Goal: Register for event/course

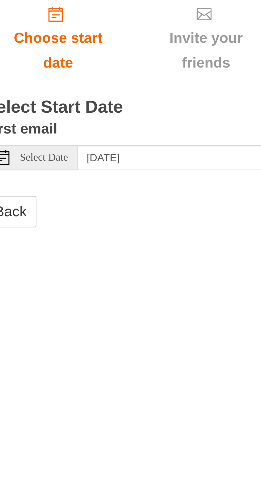
click at [74, 151] on div "Select Date" at bounding box center [67, 155] width 33 height 9
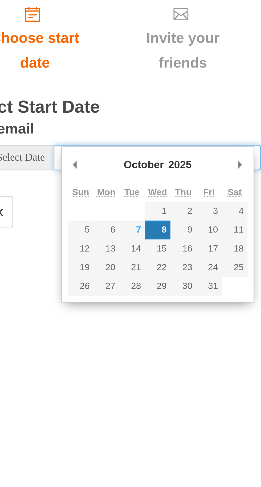
type input "Tuesday, October 7th"
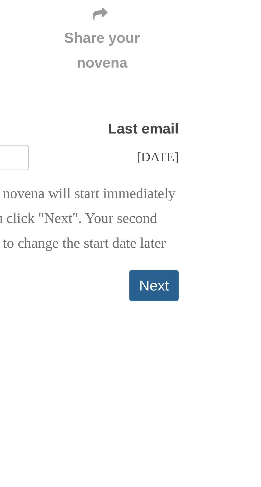
click at [202, 201] on button "Next" at bounding box center [202, 201] width 18 height 11
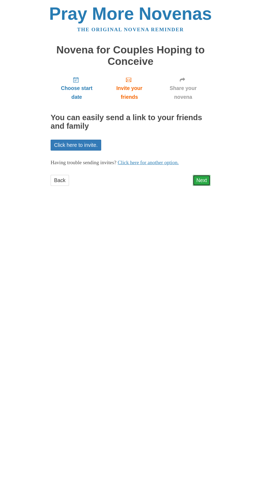
click at [202, 175] on link "Next" at bounding box center [202, 180] width 18 height 11
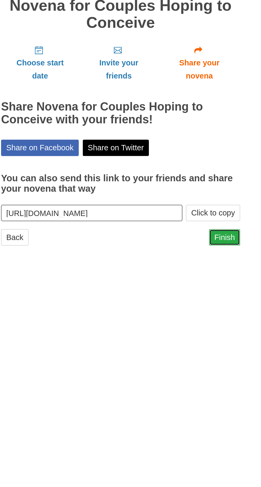
click at [204, 200] on link "Finish" at bounding box center [200, 204] width 21 height 11
